Goal: Task Accomplishment & Management: Use online tool/utility

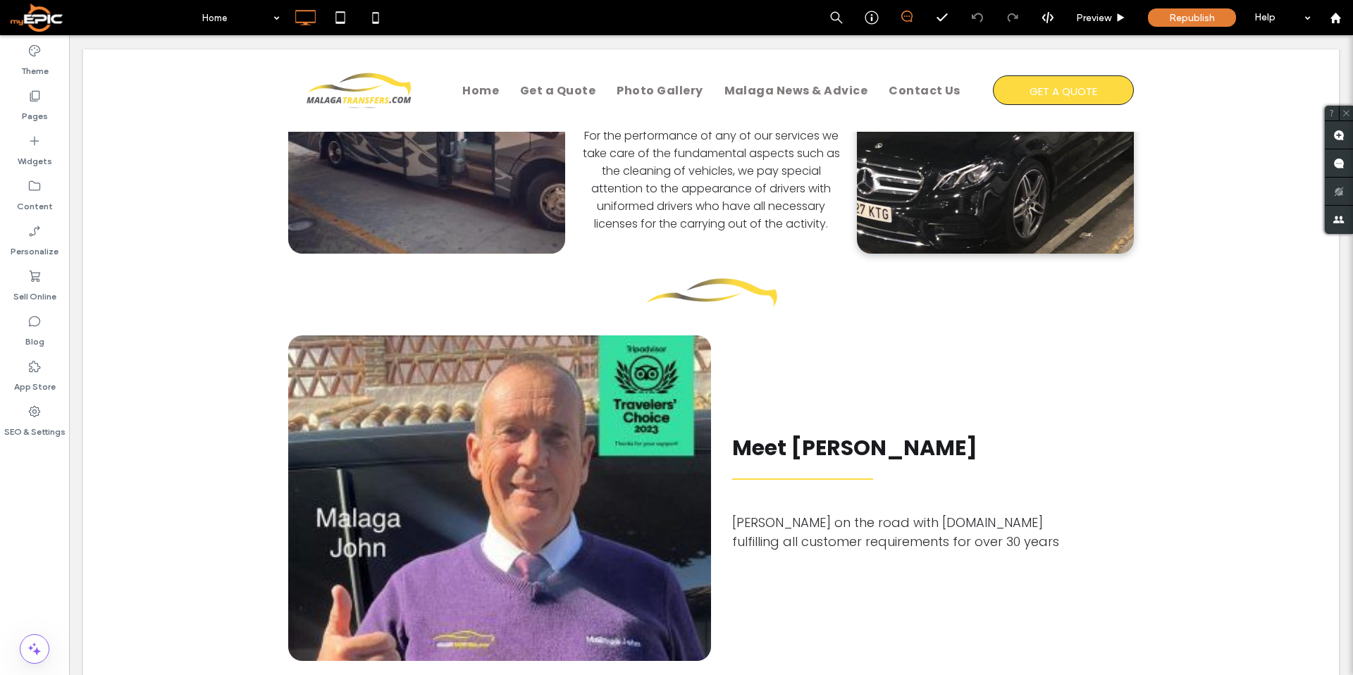
scroll to position [882, 0]
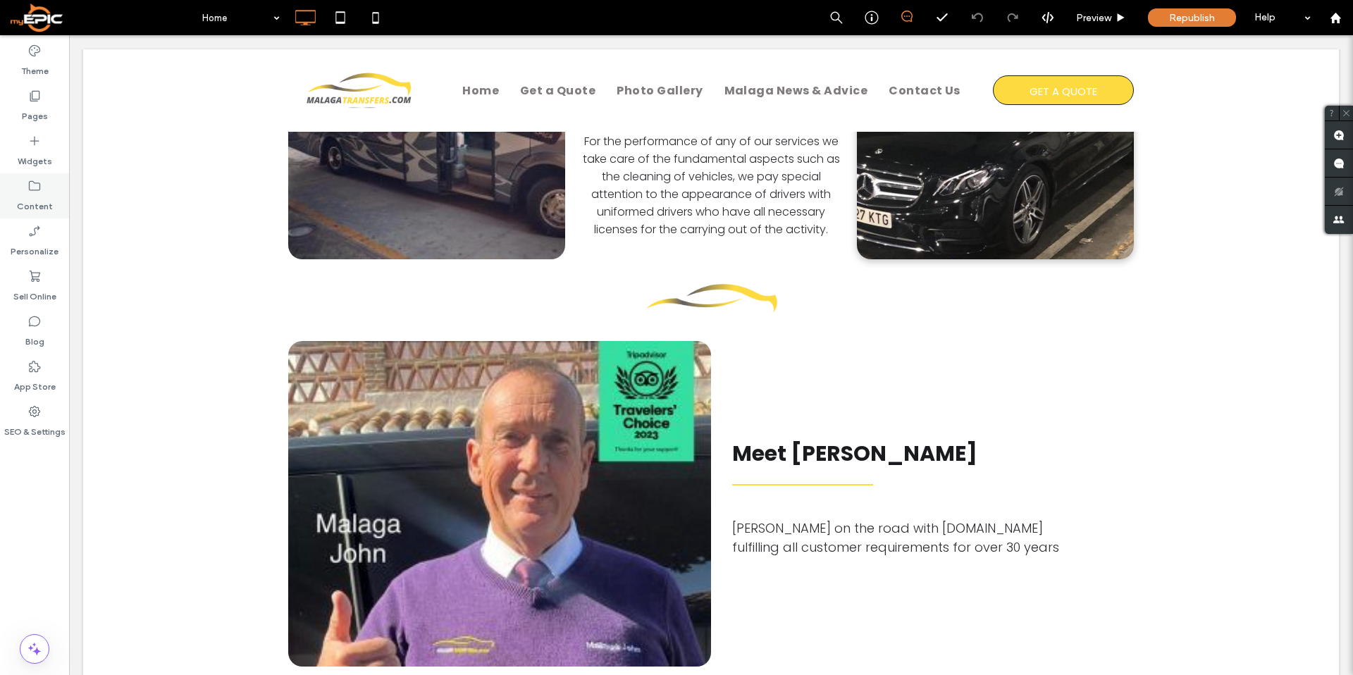
click at [35, 195] on label "Content" at bounding box center [35, 203] width 36 height 20
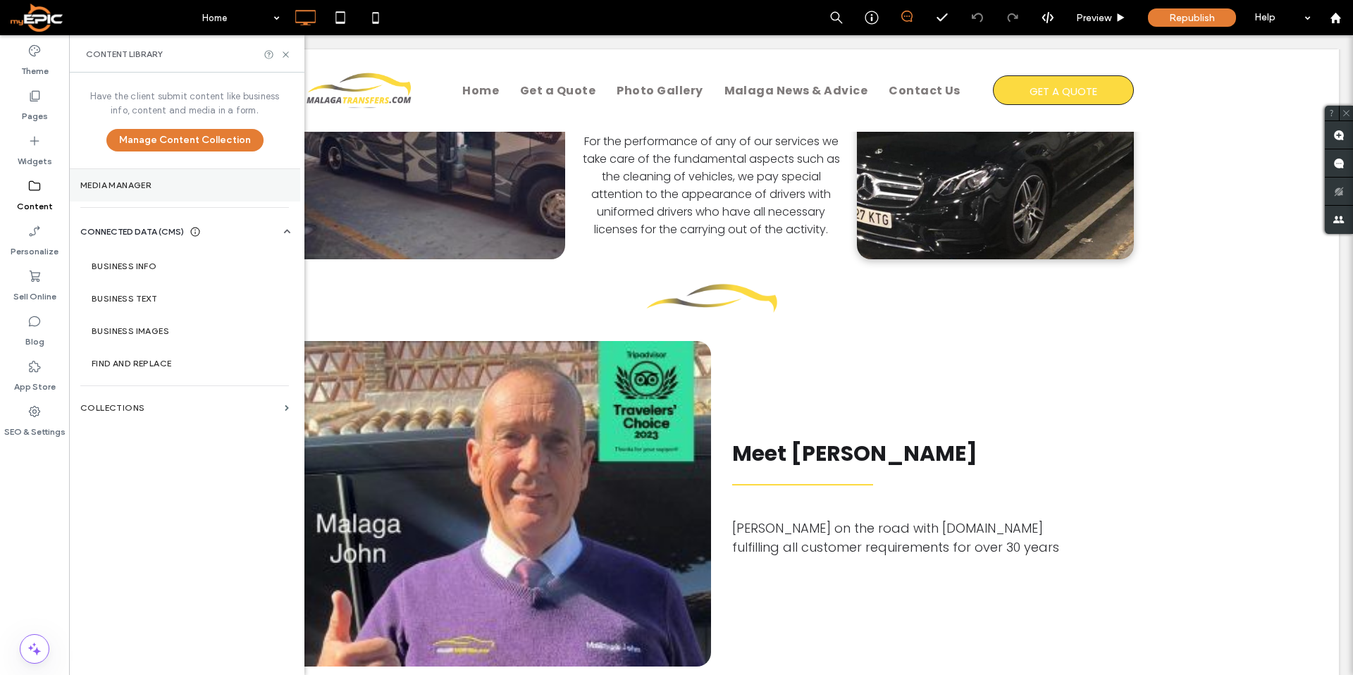
click at [130, 180] on label "Media Manager" at bounding box center [184, 185] width 209 height 10
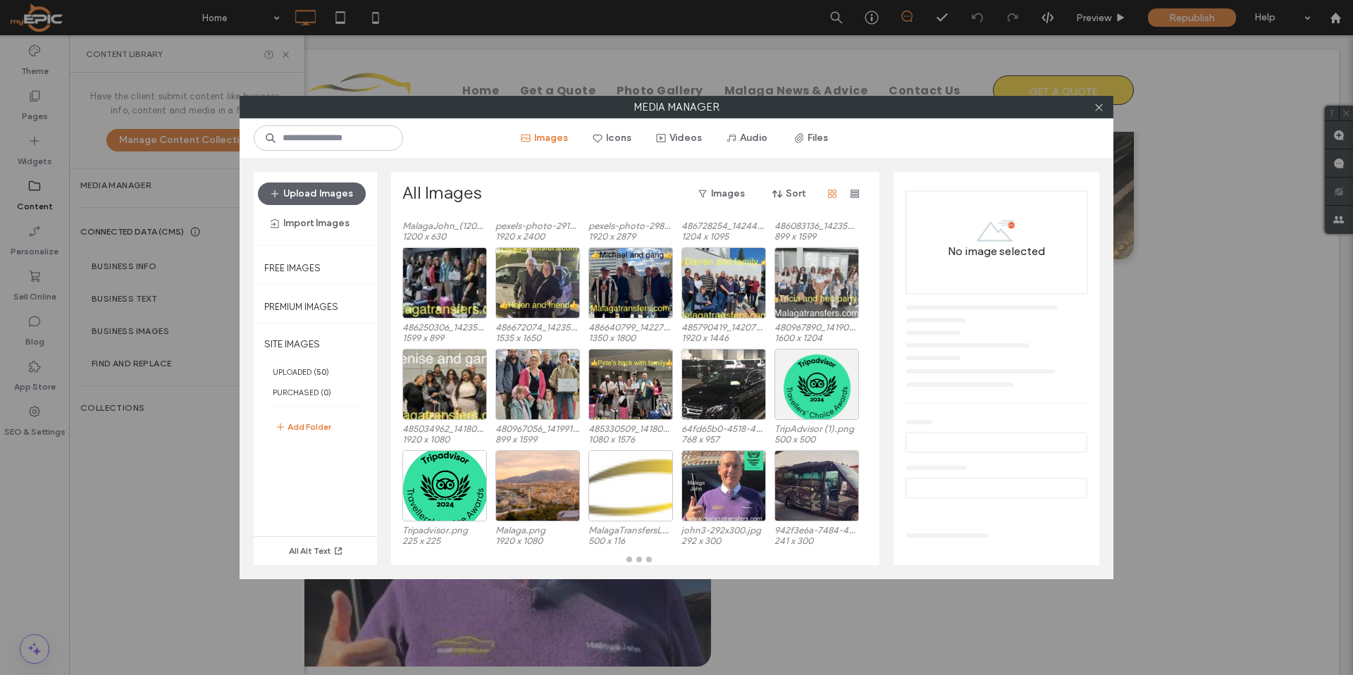
scroll to position [115, 0]
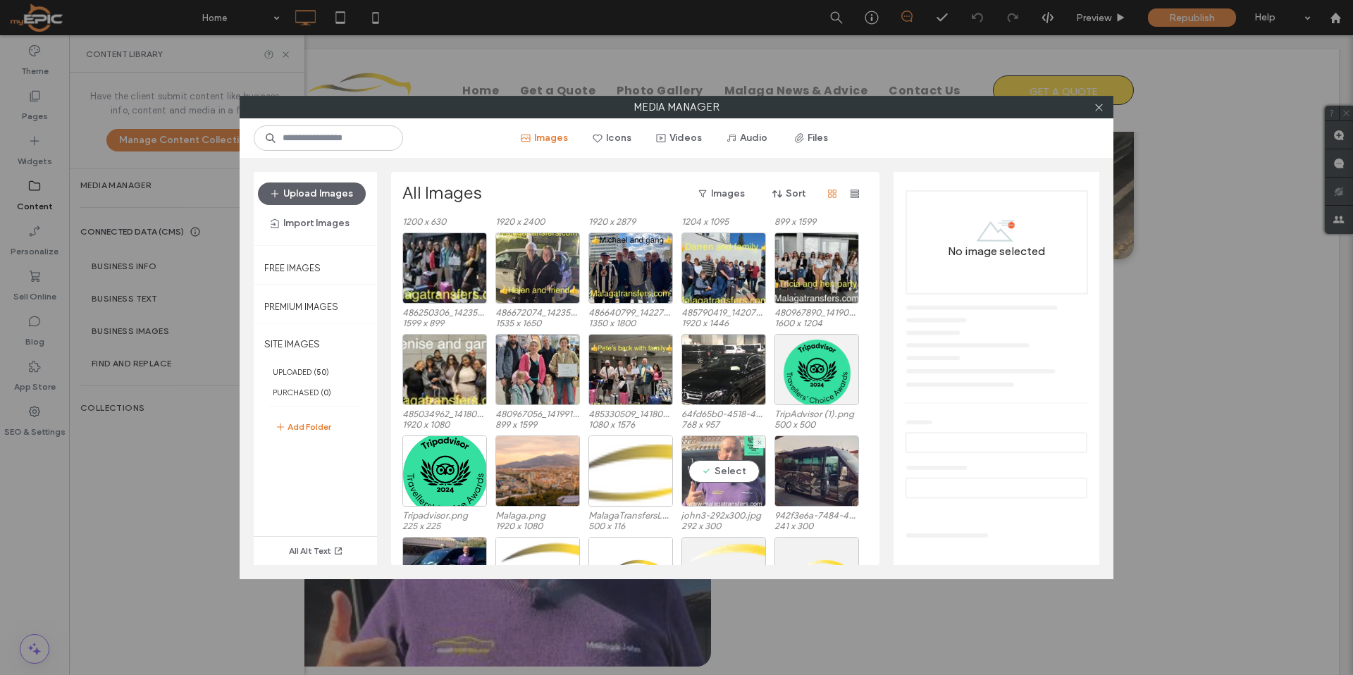
click at [751, 490] on div "Select" at bounding box center [723, 471] width 85 height 71
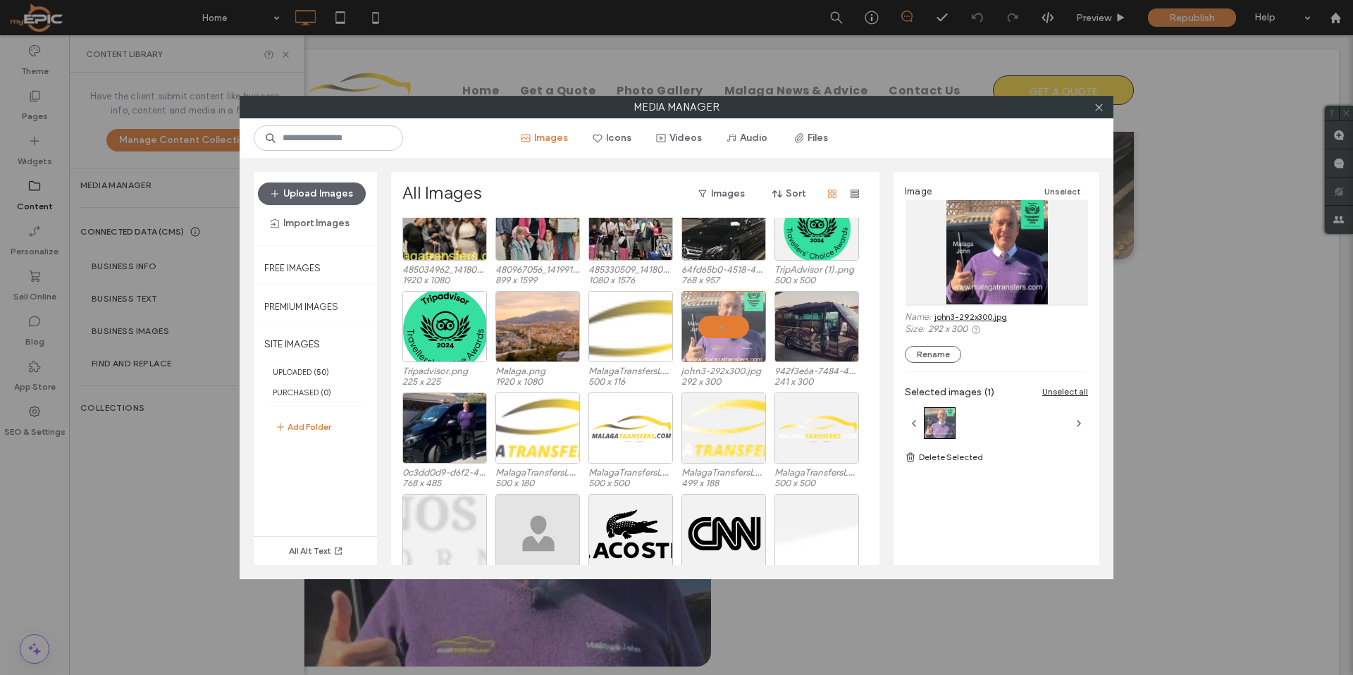
scroll to position [262, 0]
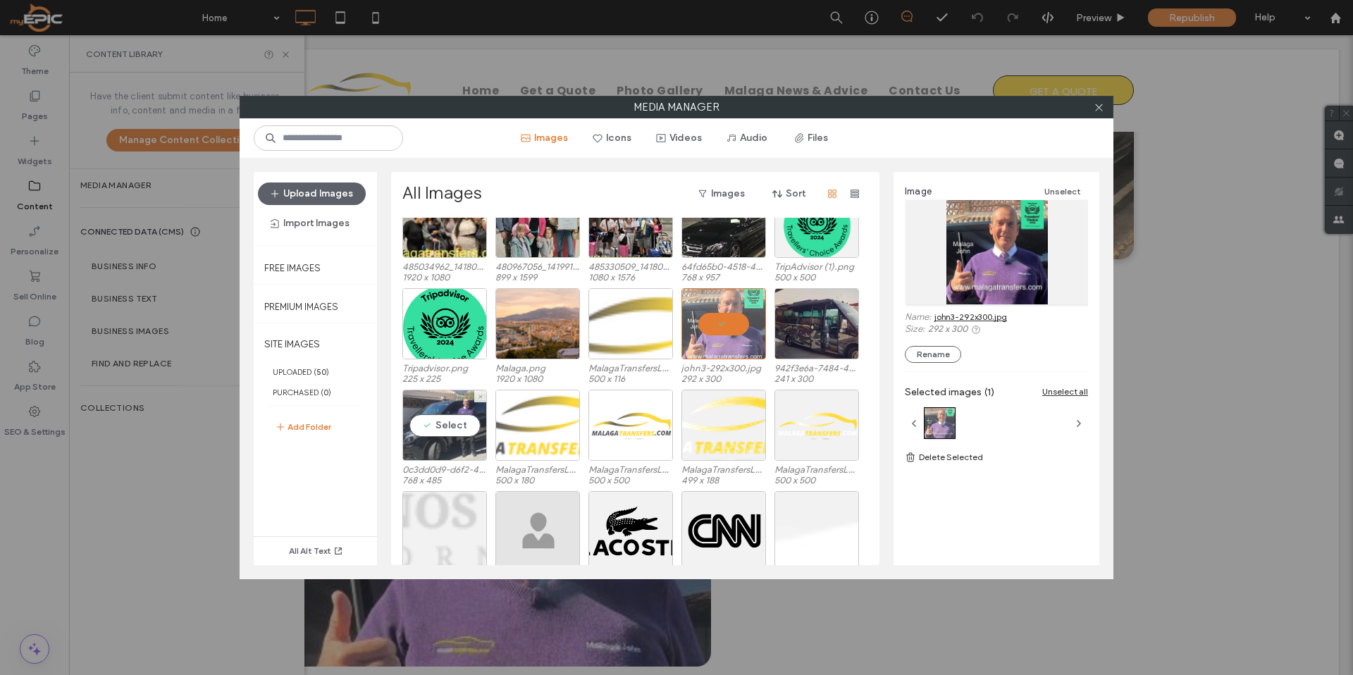
click at [444, 448] on div "Select" at bounding box center [444, 425] width 85 height 71
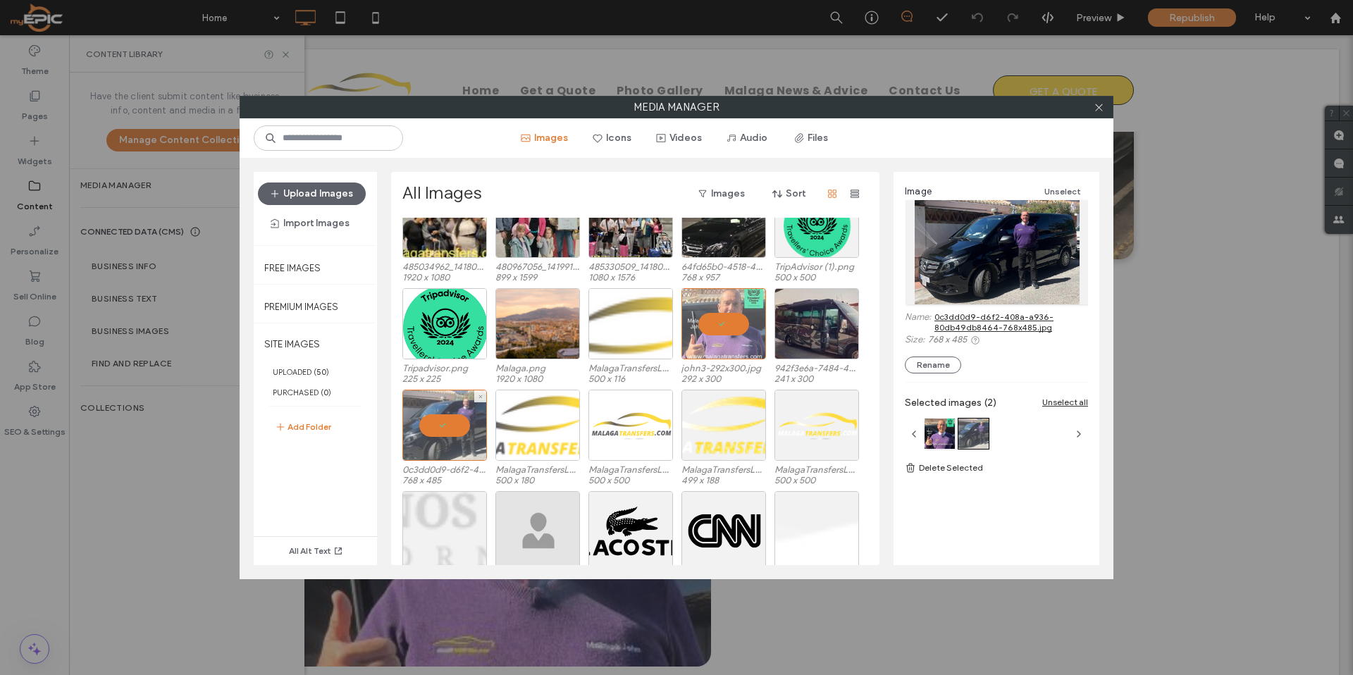
click at [444, 448] on div at bounding box center [444, 425] width 85 height 71
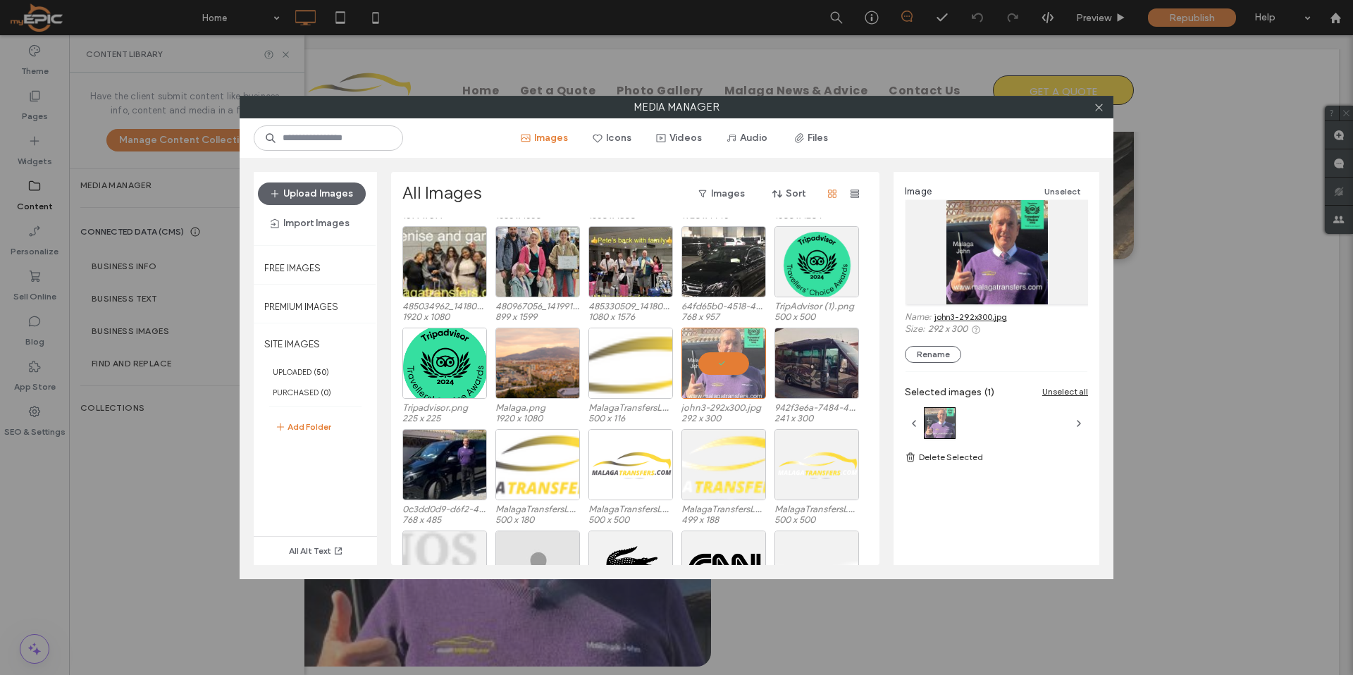
scroll to position [230, 0]
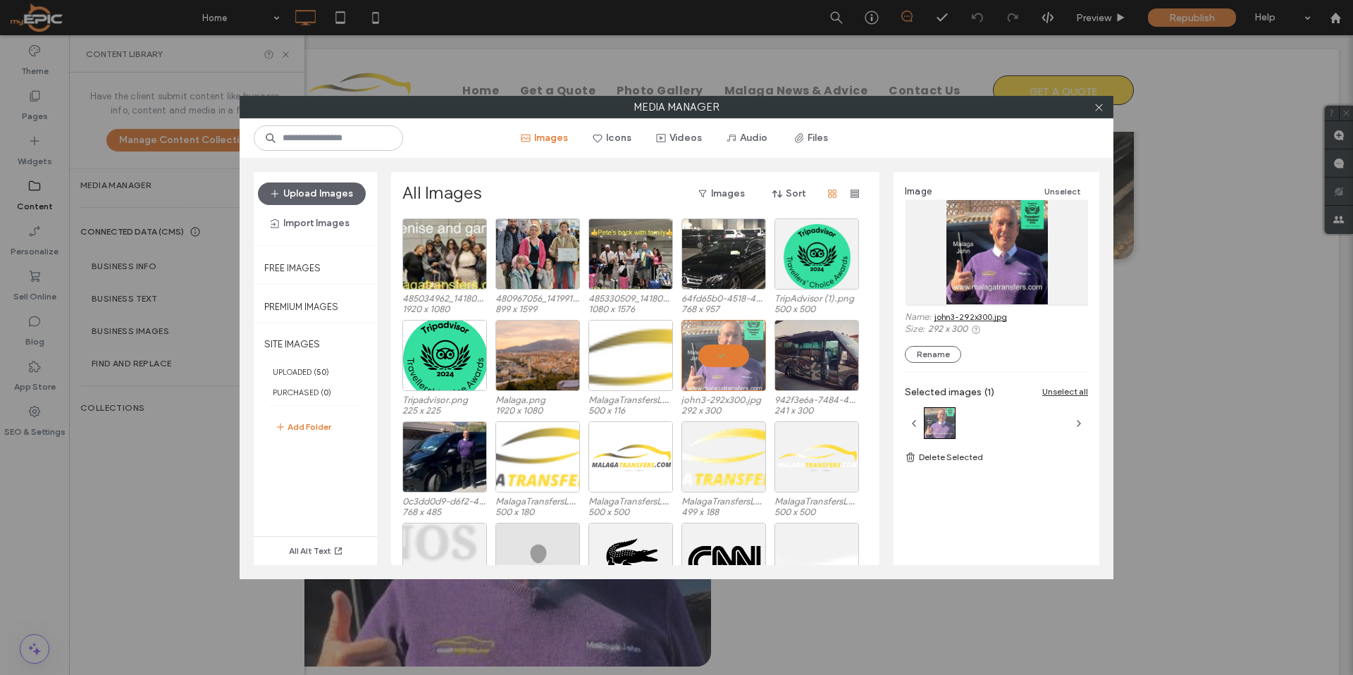
click at [1104, 109] on div at bounding box center [1098, 107] width 21 height 21
click at [1106, 109] on div at bounding box center [1098, 107] width 21 height 21
click at [1097, 108] on use at bounding box center [1098, 107] width 7 height 7
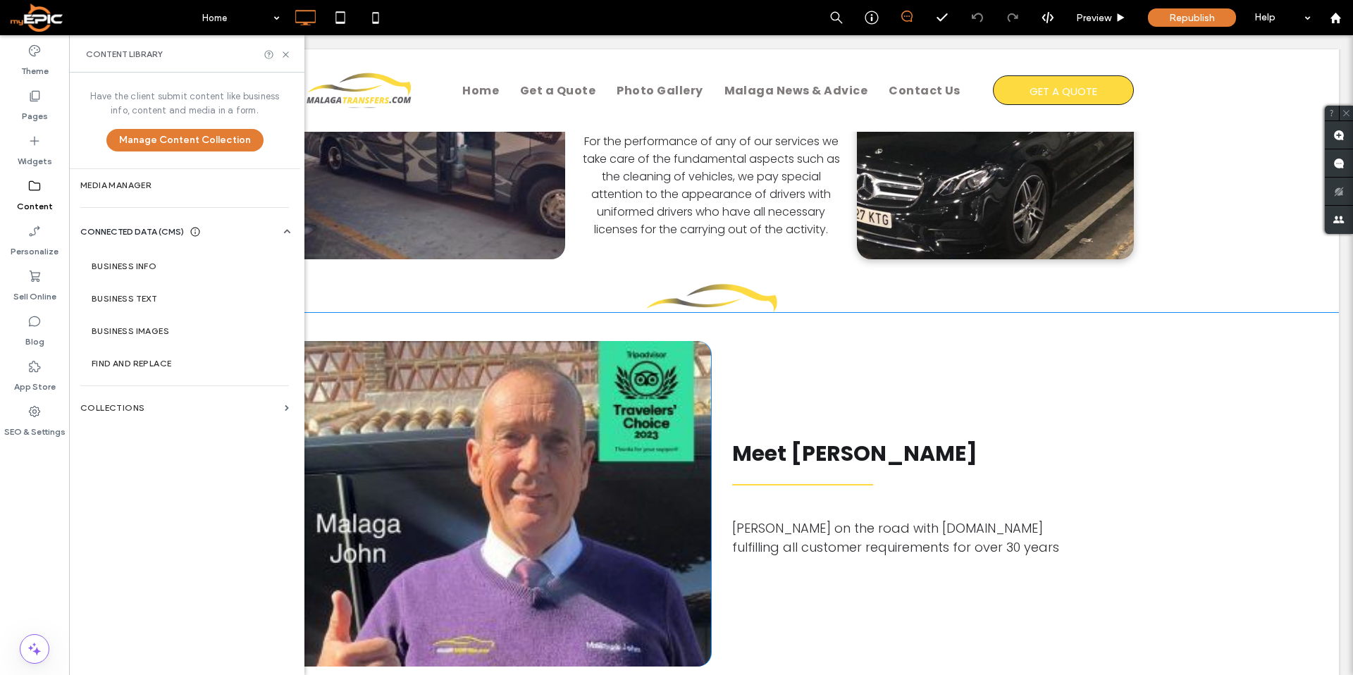
click at [525, 464] on div "Click To Paste" at bounding box center [499, 504] width 423 height 326
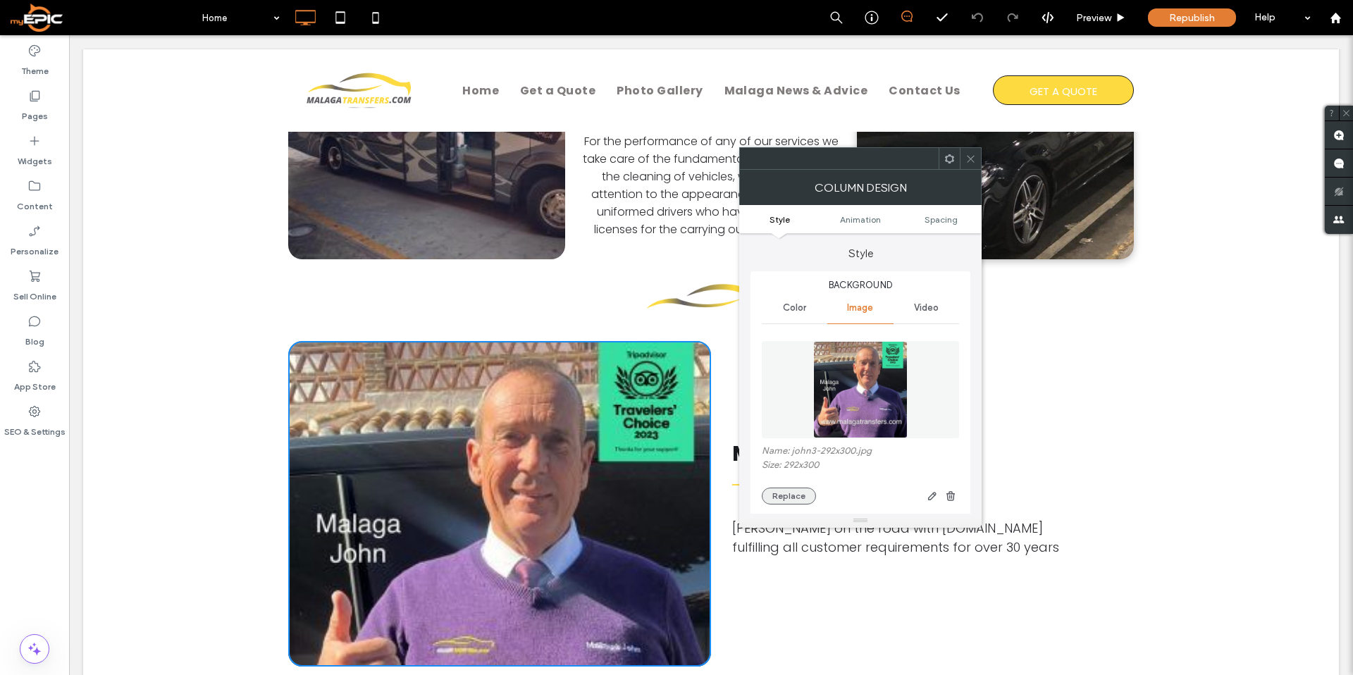
click at [794, 494] on button "Replace" at bounding box center [789, 496] width 54 height 17
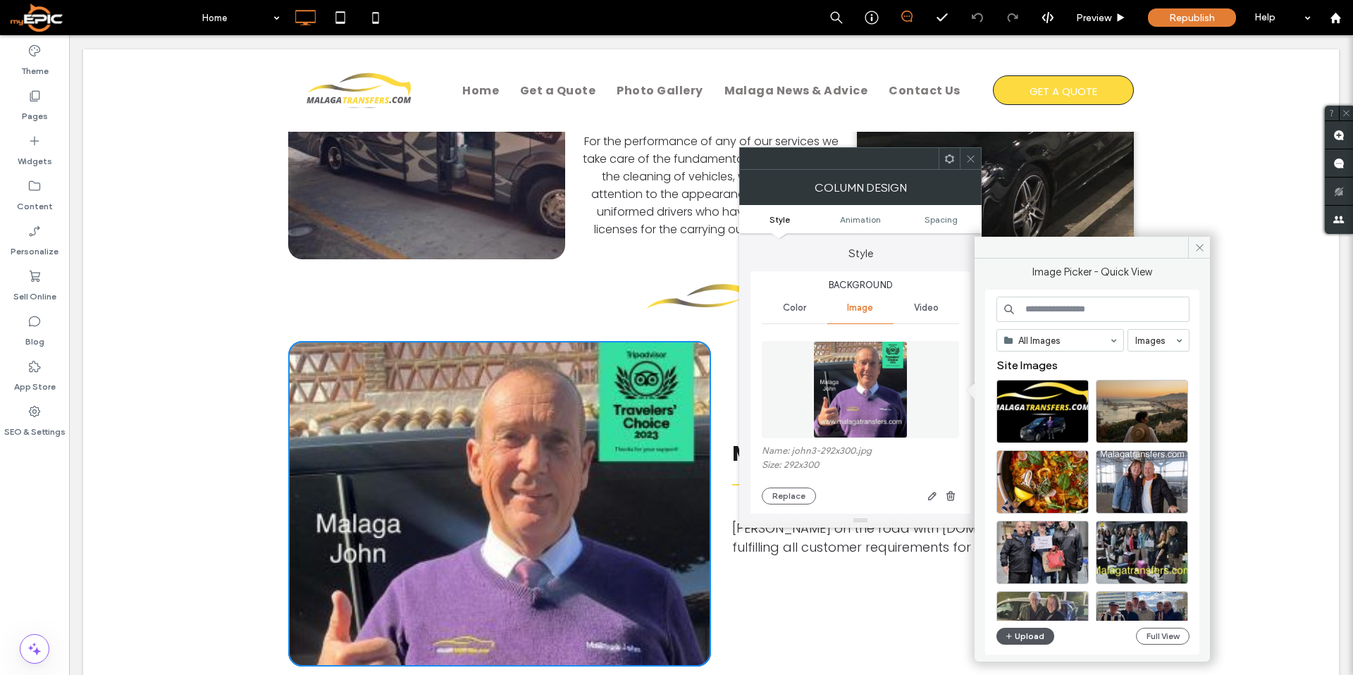
click at [1019, 634] on button "Upload" at bounding box center [1025, 636] width 58 height 17
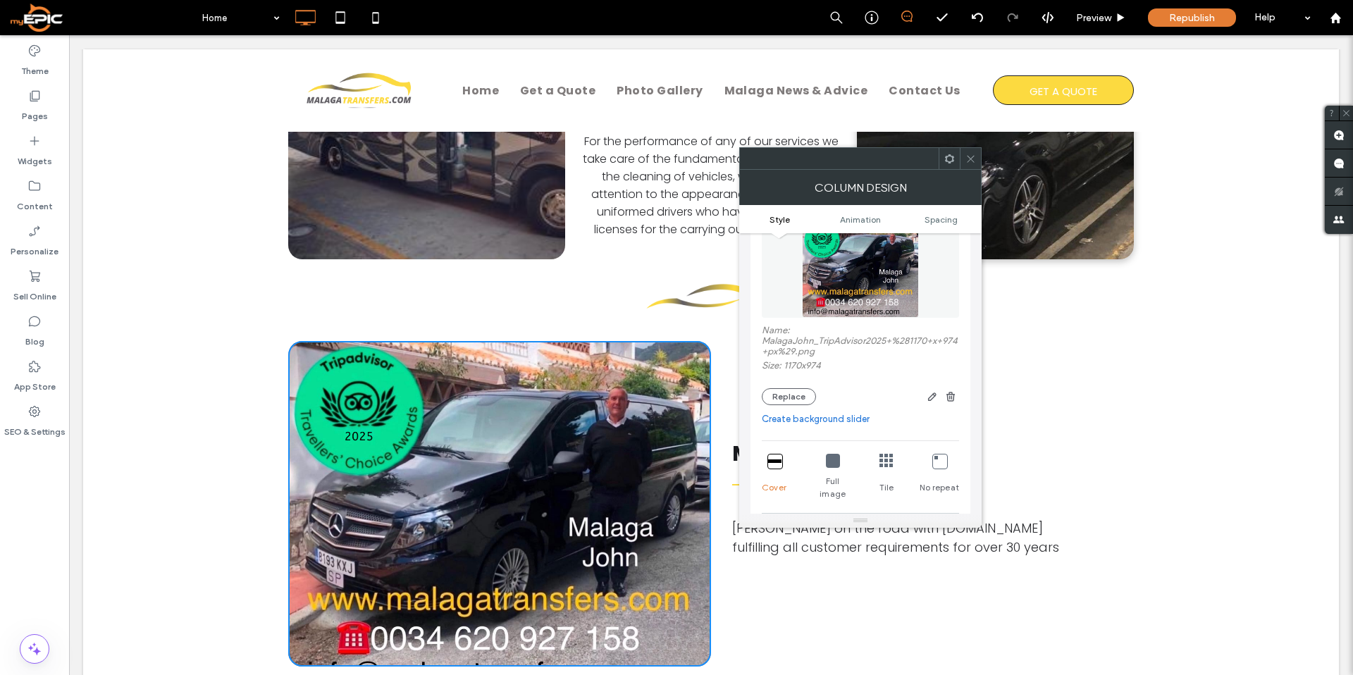
scroll to position [130, 0]
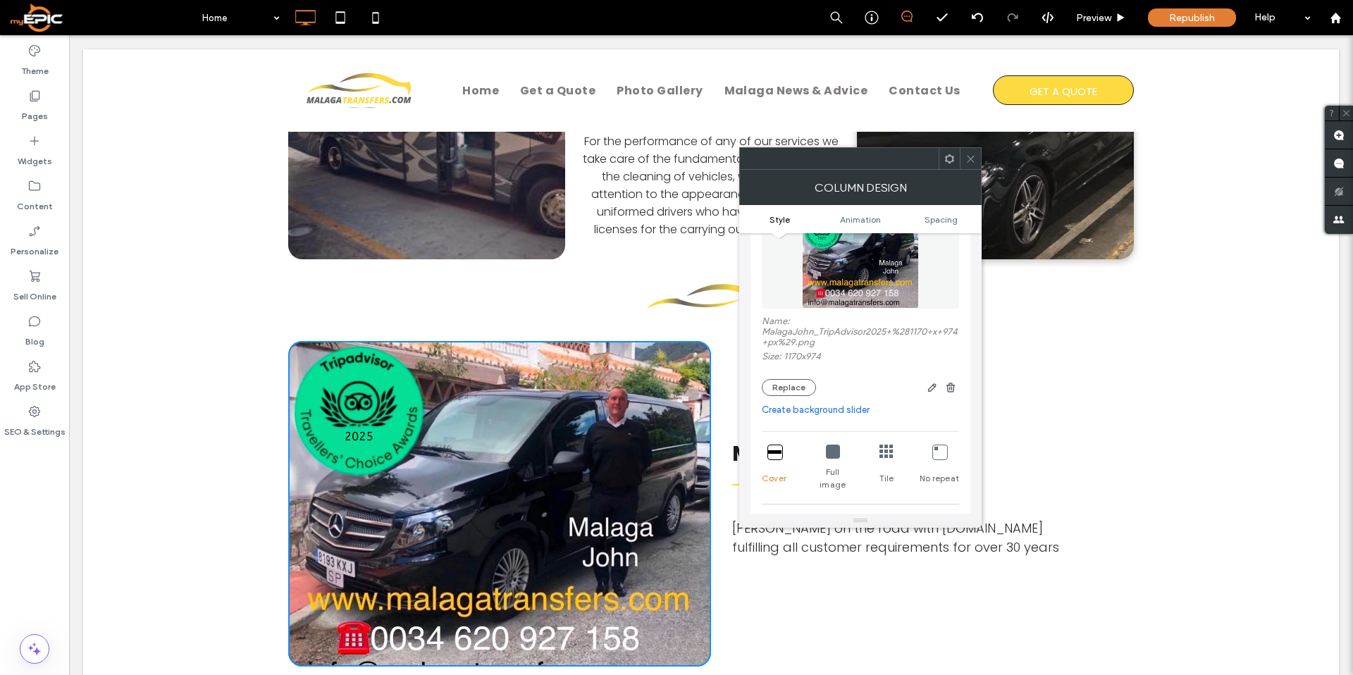
click at [842, 451] on div "Full image" at bounding box center [833, 468] width 41 height 58
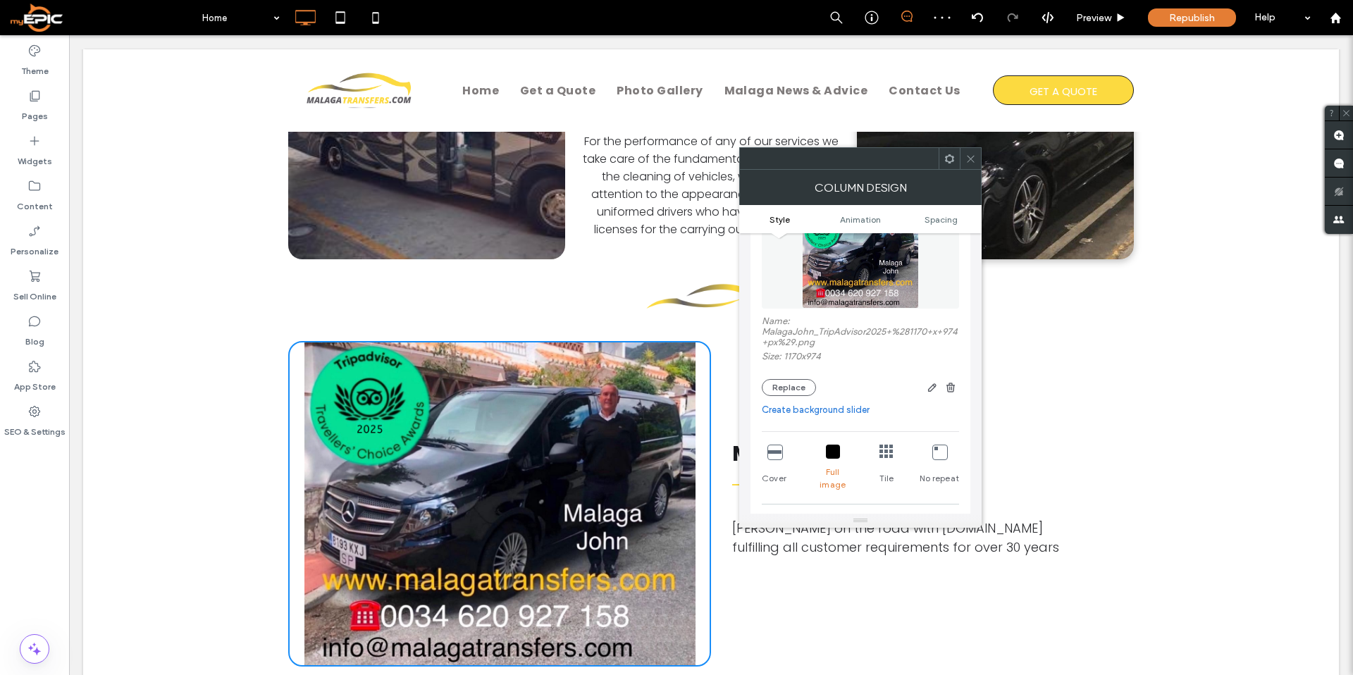
click at [974, 154] on icon at bounding box center [970, 159] width 11 height 11
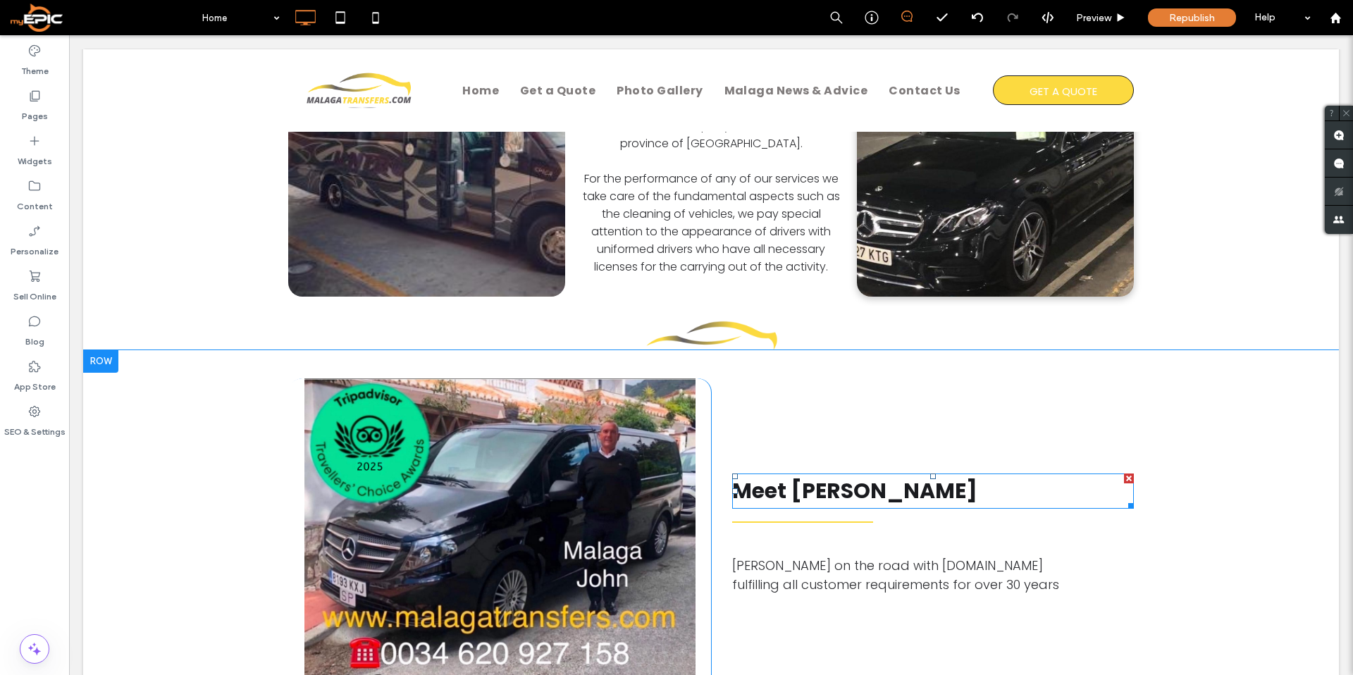
scroll to position [683, 0]
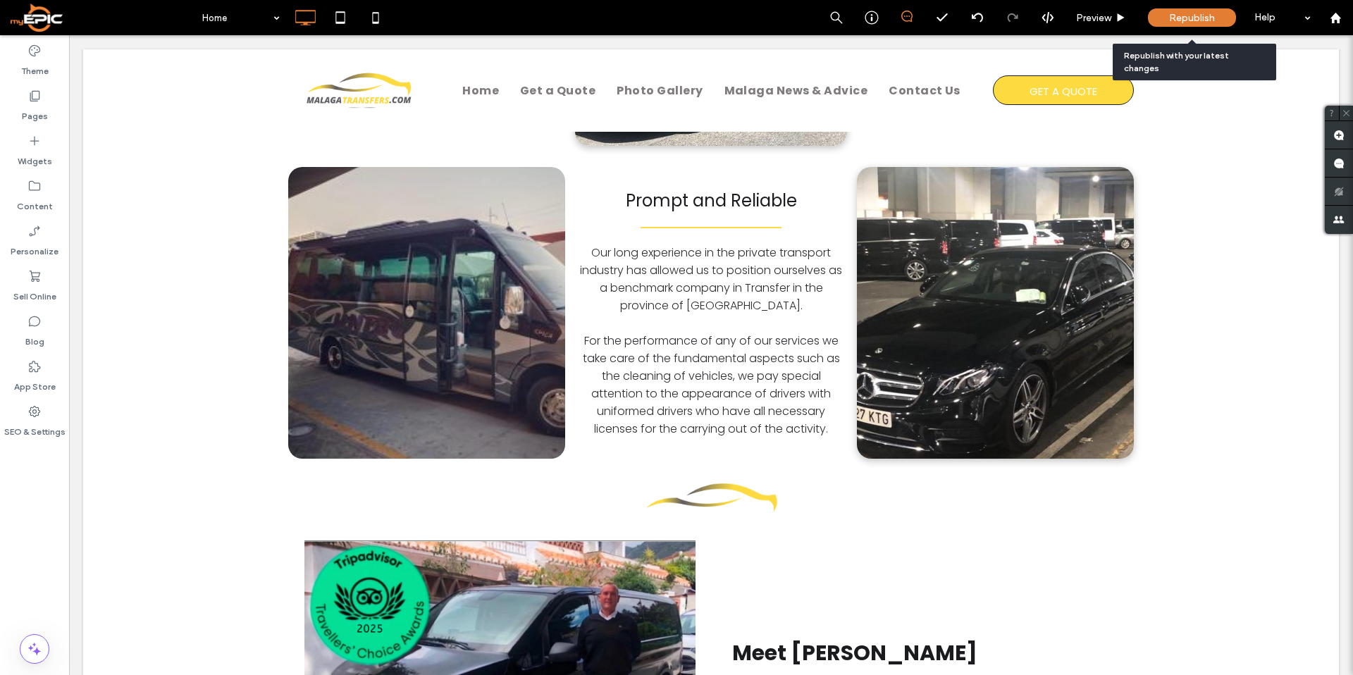
click at [1177, 22] on span "Republish" at bounding box center [1192, 18] width 46 height 12
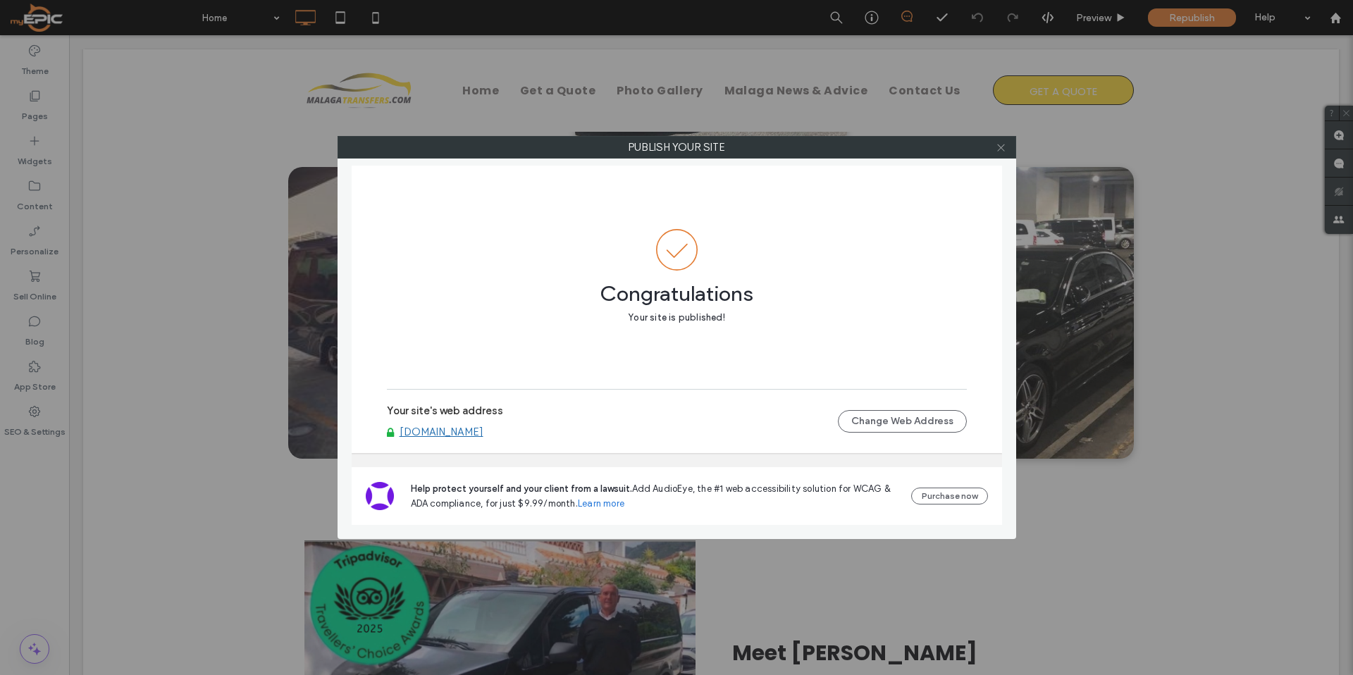
click at [1000, 146] on use at bounding box center [1000, 147] width 7 height 7
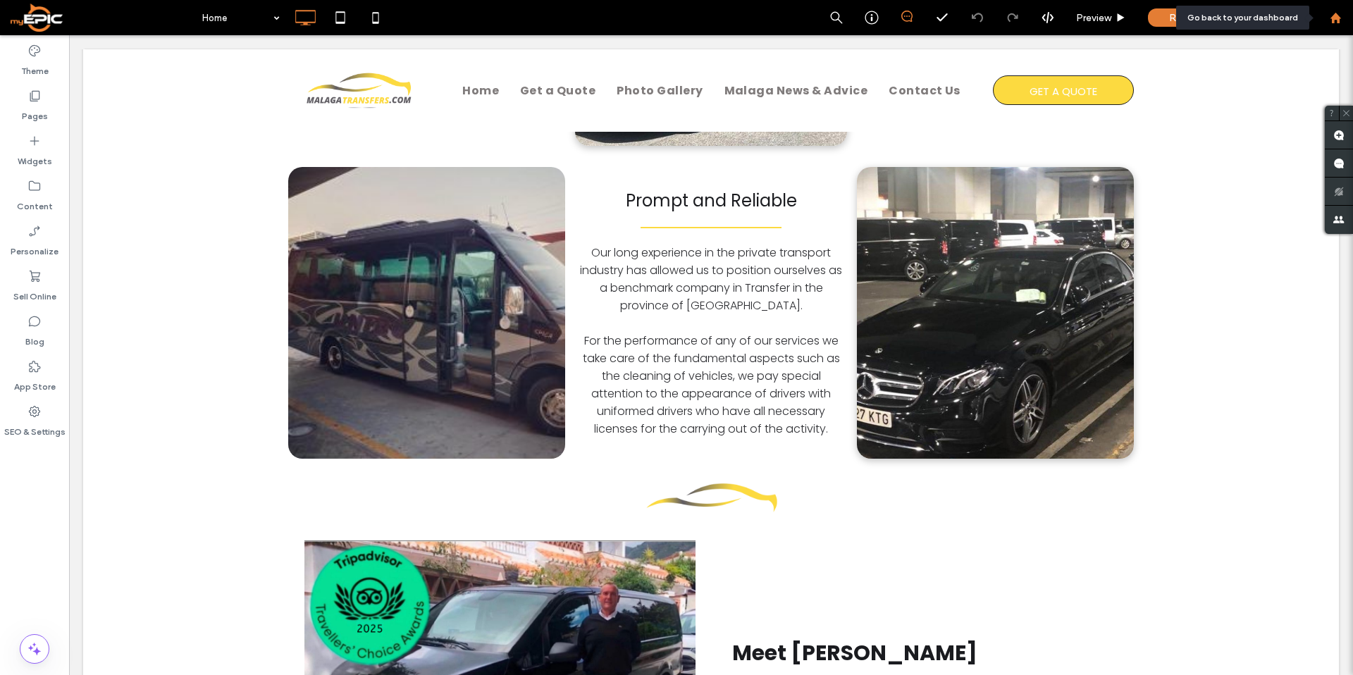
click at [1336, 21] on icon at bounding box center [1336, 18] width 12 height 12
